Goal: Task Accomplishment & Management: Manage account settings

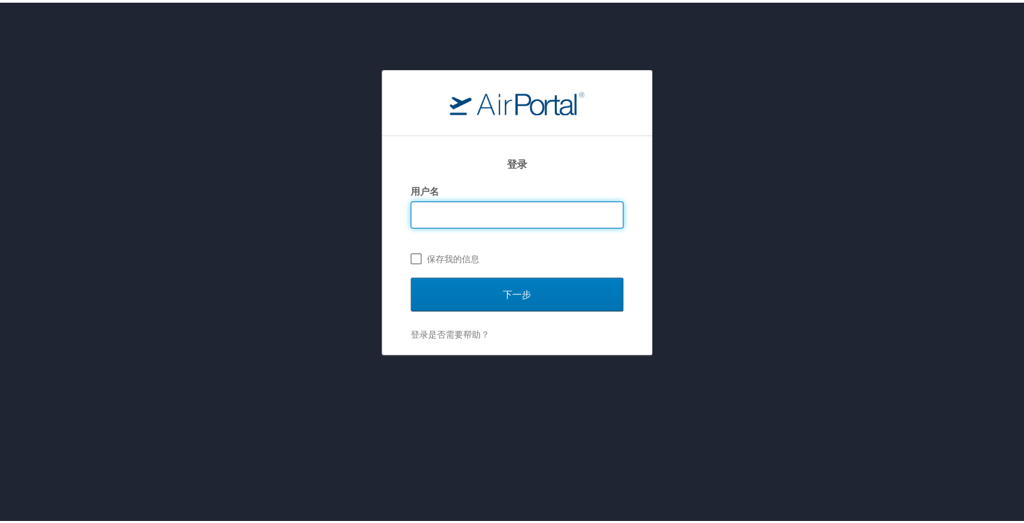
click at [435, 257] on label "保存我的信息" at bounding box center [517, 256] width 213 height 20
click at [420, 257] on input "保存我的信息" at bounding box center [415, 255] width 9 height 9
checkbox input "true"
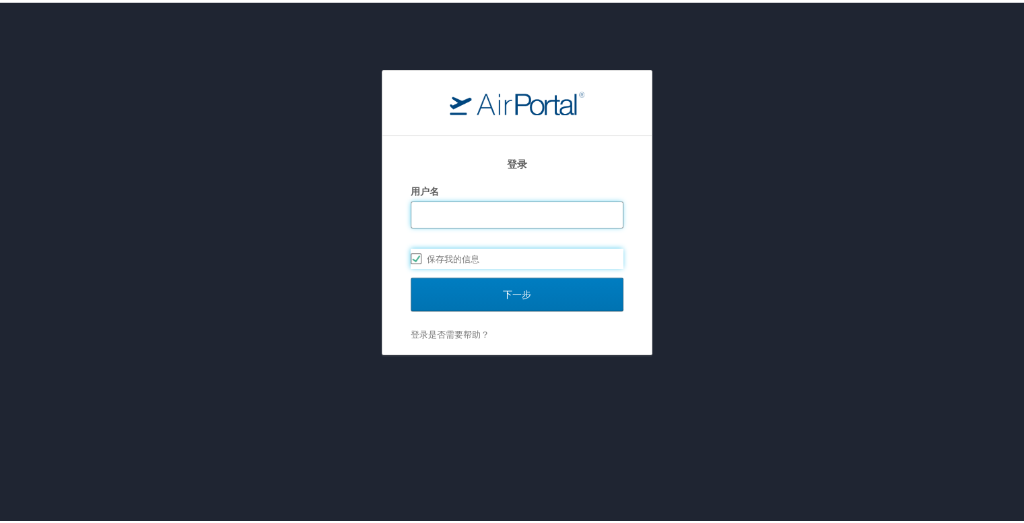
click at [471, 218] on input "用户名" at bounding box center [516, 212] width 211 height 26
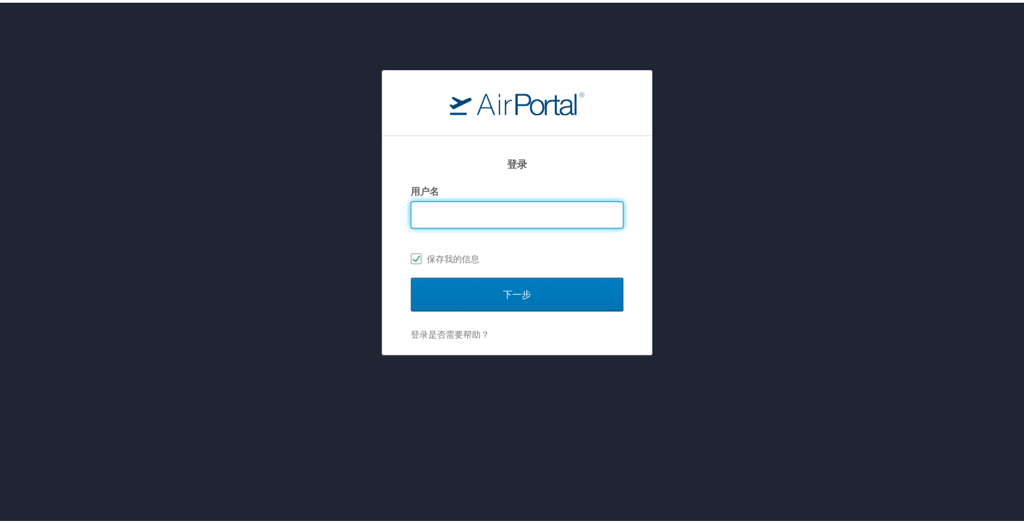
type input "x"
checkbox input "false"
type input "xxx"
click at [525, 269] on div "登录 用户名 xxx 保存我的信息" at bounding box center [517, 211] width 213 height 129
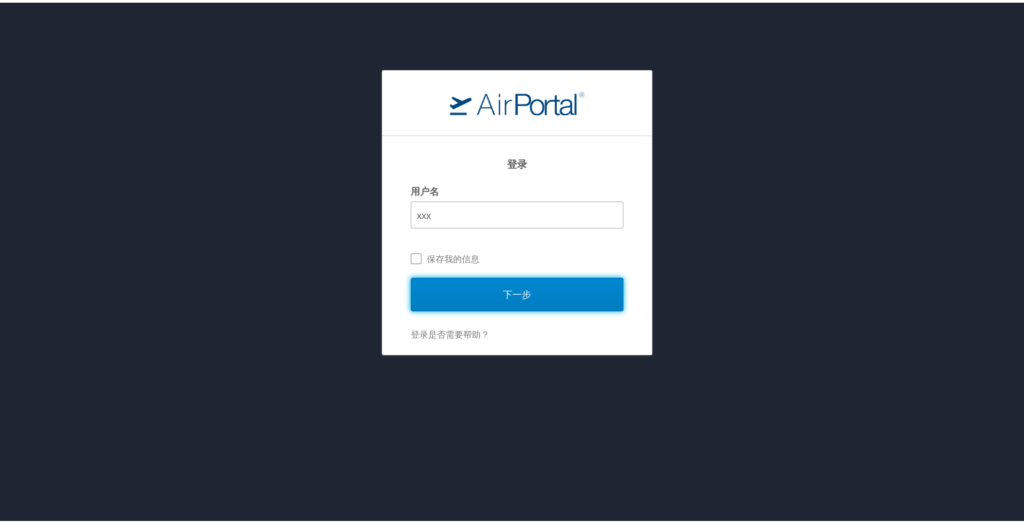
click at [523, 285] on input "下一步" at bounding box center [517, 292] width 213 height 34
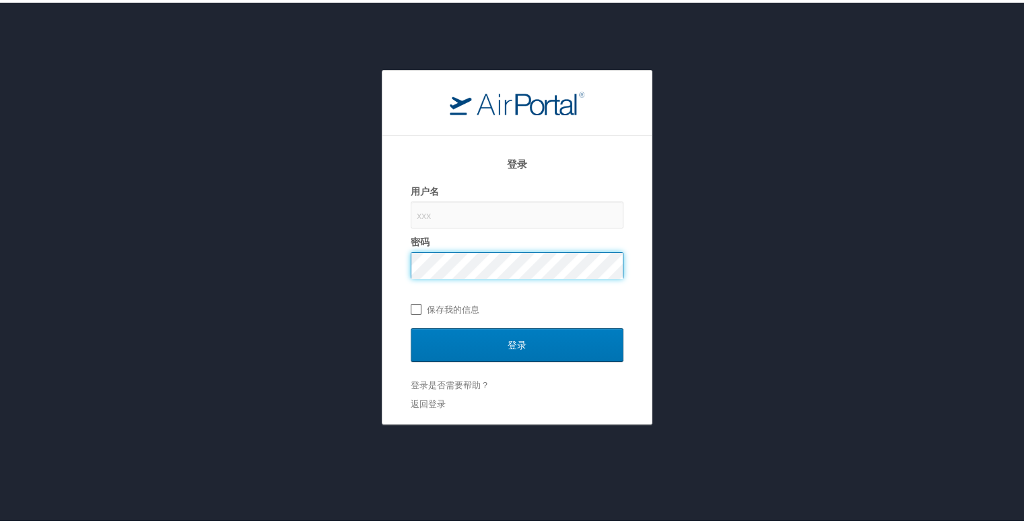
click at [411, 299] on label "保存我的信息" at bounding box center [517, 306] width 213 height 20
click at [411, 301] on input "保存我的信息" at bounding box center [415, 305] width 9 height 9
checkbox input "true"
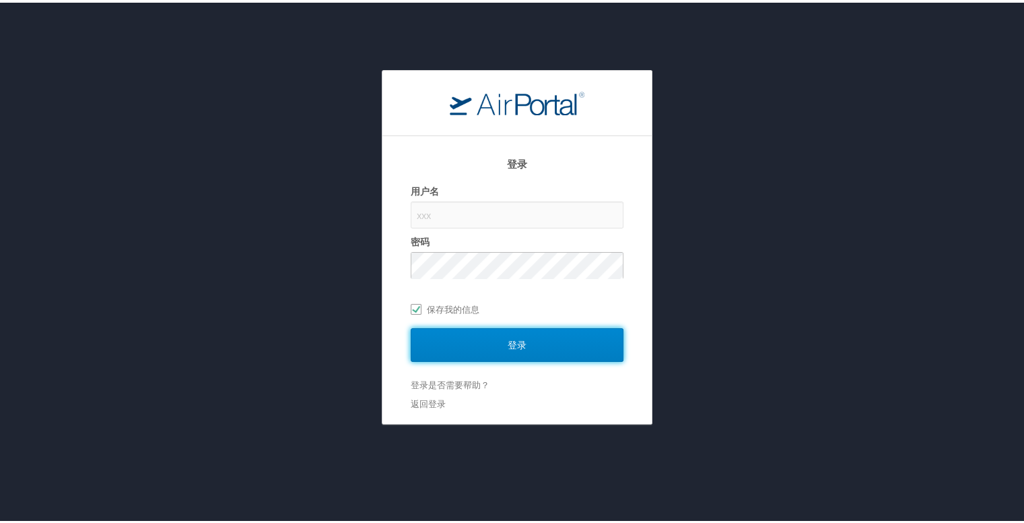
click at [467, 337] on input "登录" at bounding box center [517, 342] width 213 height 34
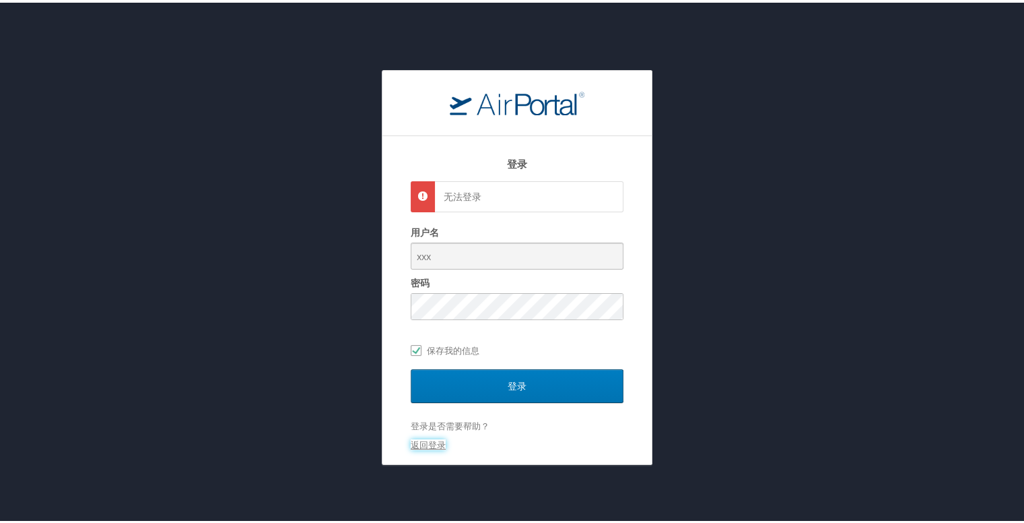
click at [433, 440] on link "返回登录" at bounding box center [428, 441] width 35 height 11
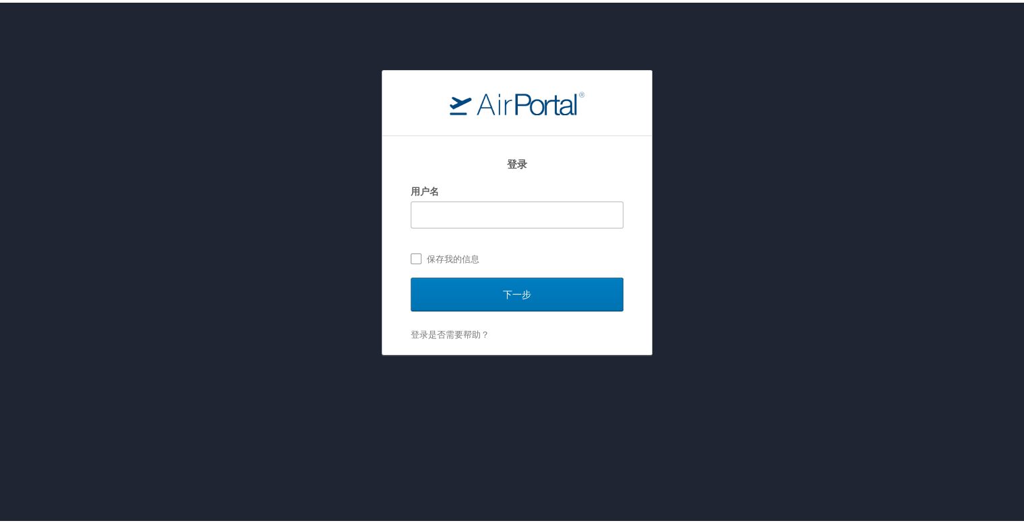
click at [576, 119] on div at bounding box center [516, 100] width 269 height 65
click at [428, 332] on link "登录是否需要帮助？" at bounding box center [450, 331] width 79 height 11
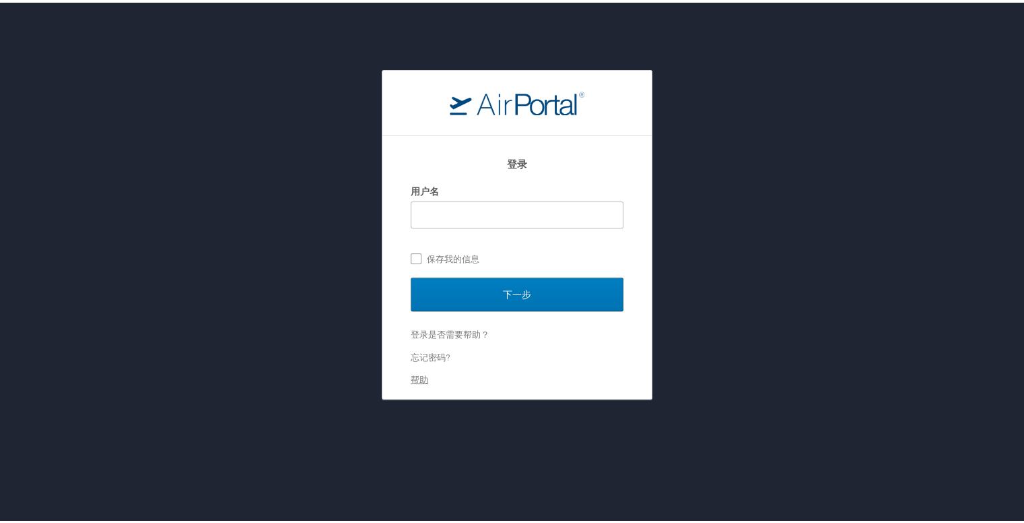
click at [413, 378] on link "帮助" at bounding box center [420, 376] width 18 height 11
